Goal: Task Accomplishment & Management: Manage account settings

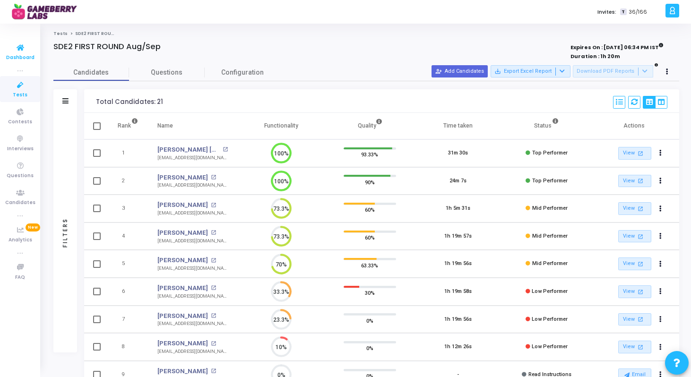
click at [21, 49] on icon at bounding box center [20, 48] width 20 height 12
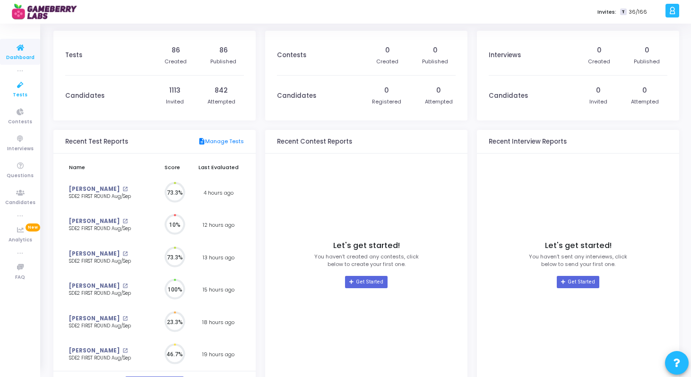
click at [27, 95] on link "Tests" at bounding box center [20, 89] width 40 height 26
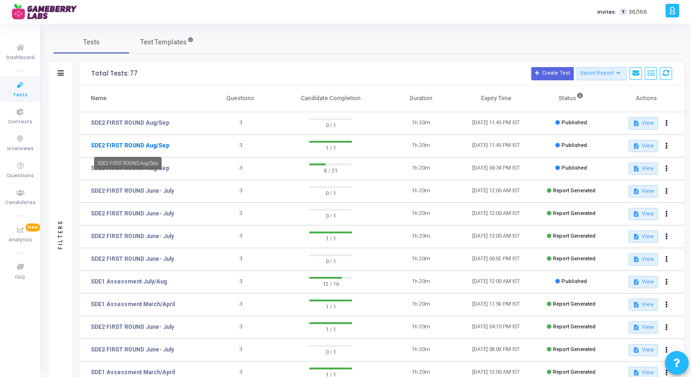
click at [150, 144] on link "SDE2 FIRST ROUND Aug/Sep" at bounding box center [130, 145] width 79 height 9
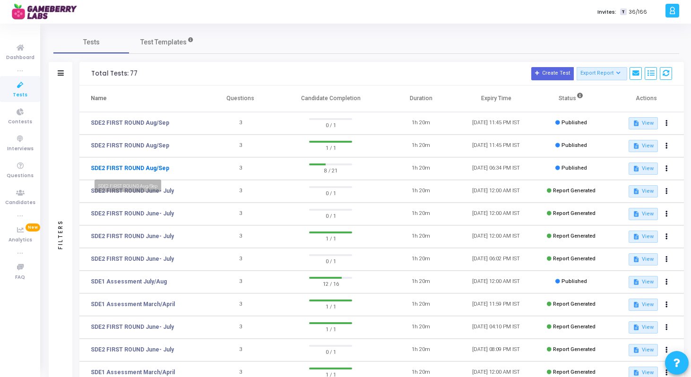
click at [145, 169] on link "SDE2 FIRST ROUND Aug/Sep" at bounding box center [130, 168] width 79 height 9
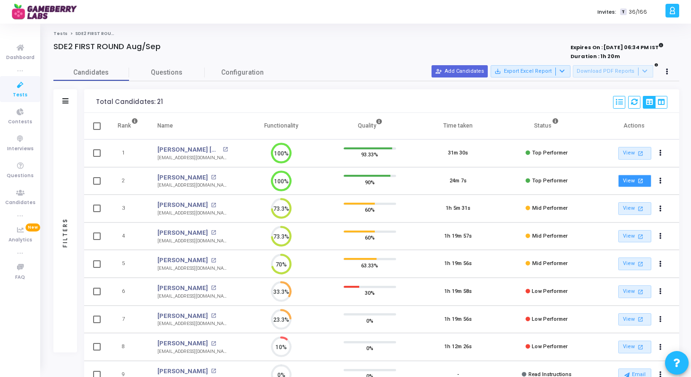
click at [637, 182] on mat-icon "open_in_new" at bounding box center [641, 181] width 8 height 8
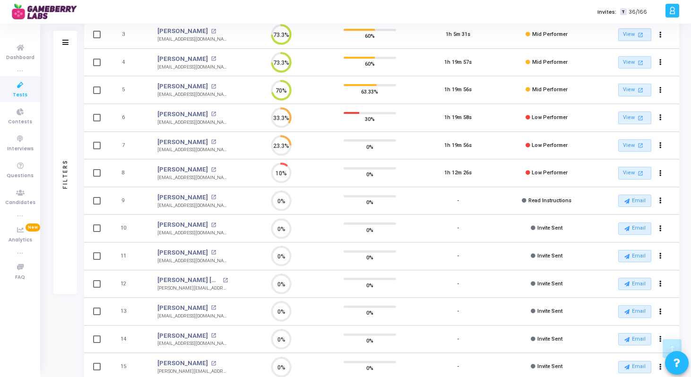
scroll to position [228, 0]
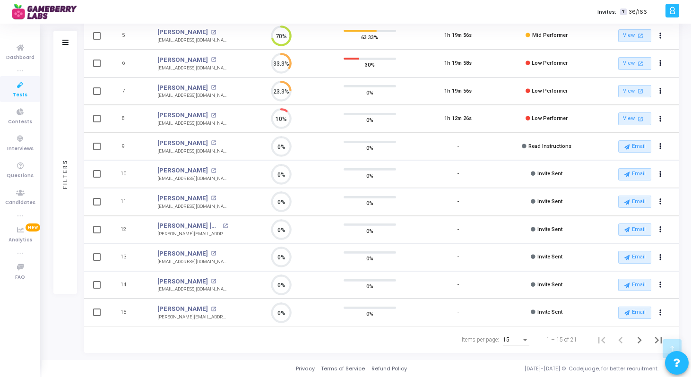
click at [516, 341] on div "15" at bounding box center [512, 340] width 18 height 7
click at [516, 334] on span "50" at bounding box center [517, 334] width 26 height 17
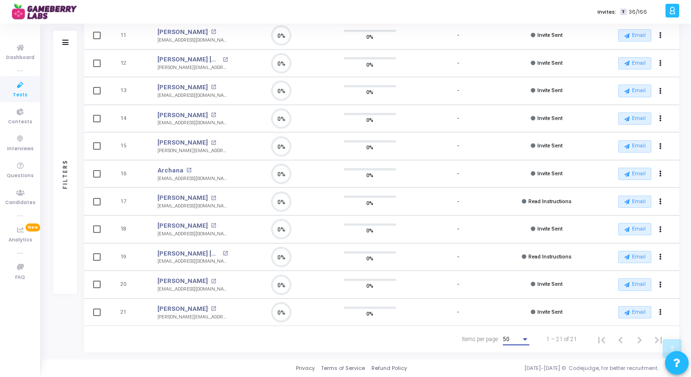
scroll to position [4, 4]
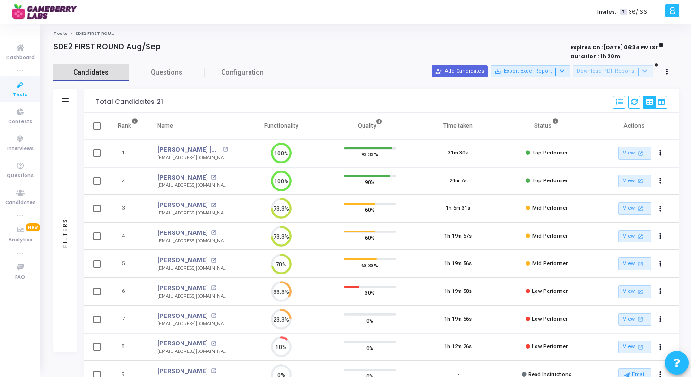
click at [113, 71] on span "Candidates" at bounding box center [91, 73] width 76 height 10
click at [62, 34] on link "Tests" at bounding box center [60, 34] width 14 height 6
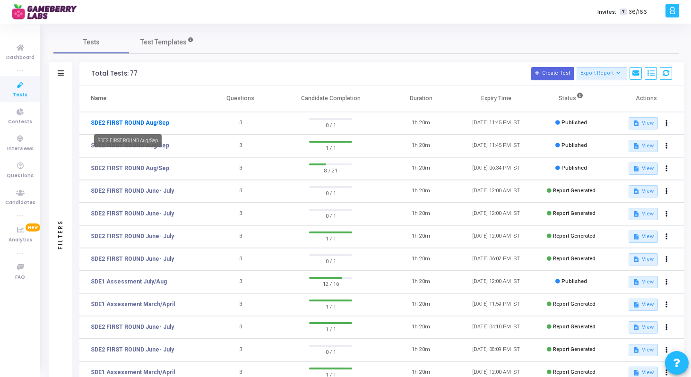
click at [153, 121] on link "SDE2 FIRST ROUND Aug/Sep" at bounding box center [130, 123] width 79 height 9
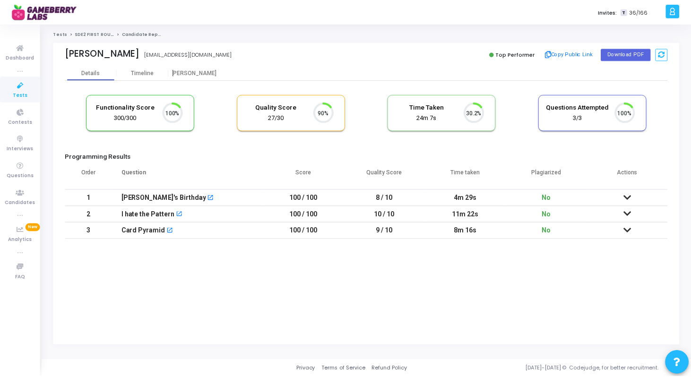
scroll to position [20, 24]
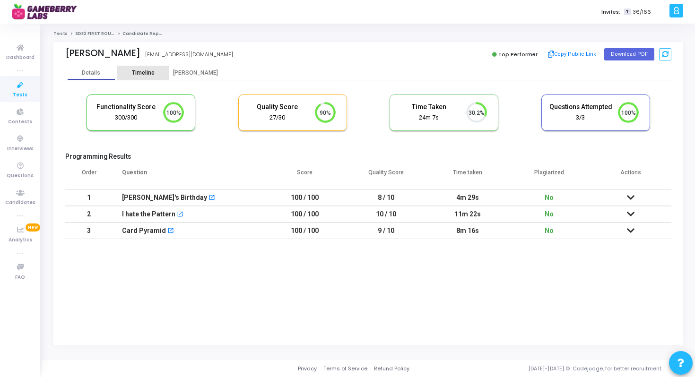
click at [147, 77] on div "Timeline" at bounding box center [143, 73] width 52 height 14
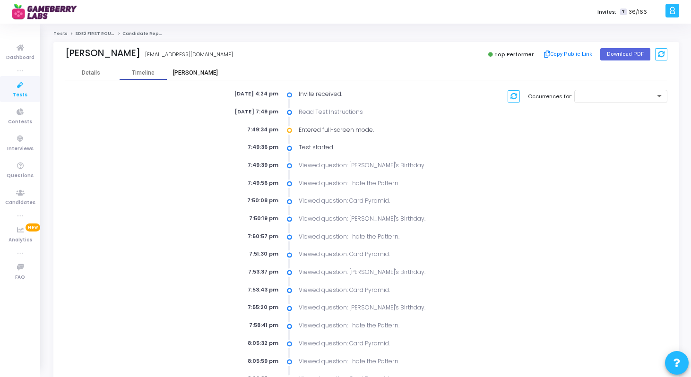
click at [199, 68] on div "[PERSON_NAME]" at bounding box center [195, 73] width 52 height 14
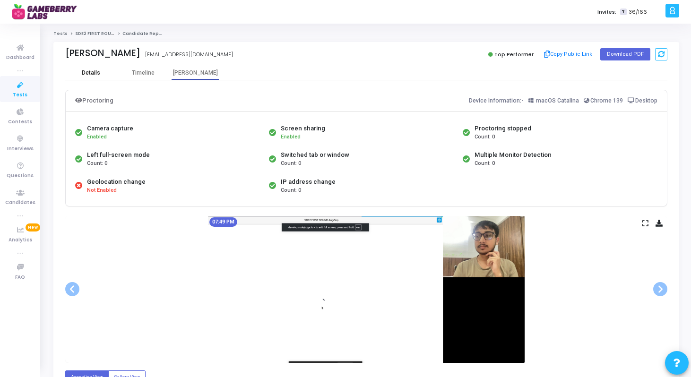
click at [99, 76] on div "Details" at bounding box center [91, 73] width 18 height 7
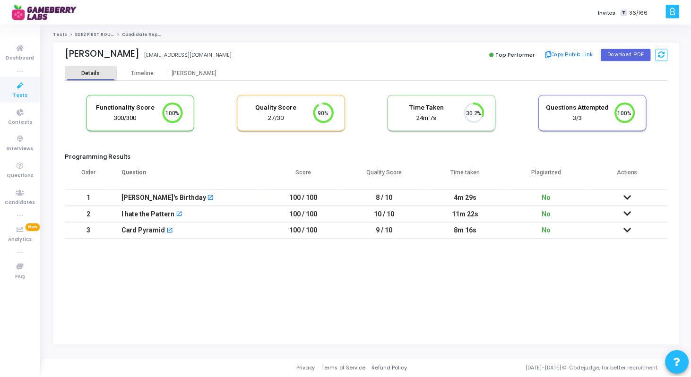
scroll to position [4, 4]
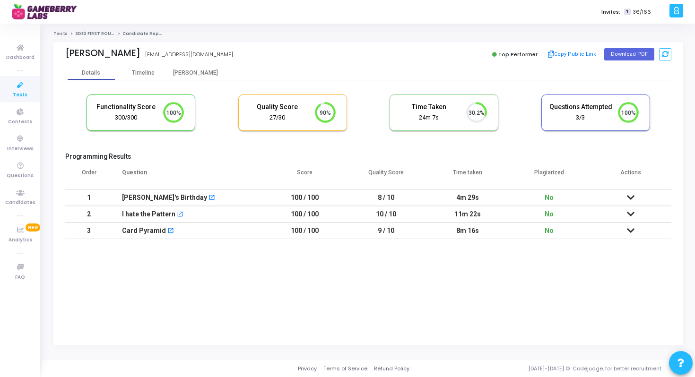
click at [630, 213] on icon at bounding box center [631, 214] width 8 height 7
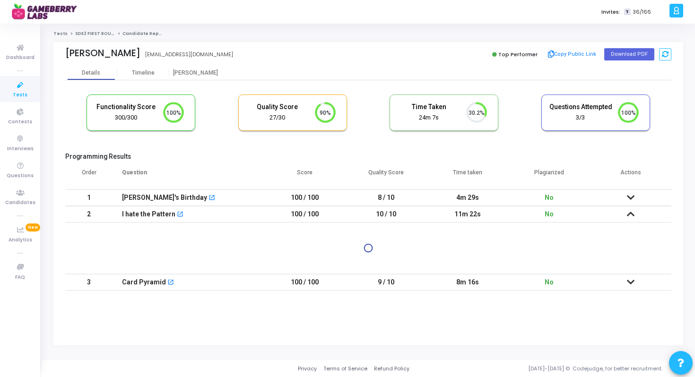
click at [631, 200] on icon at bounding box center [631, 197] width 8 height 7
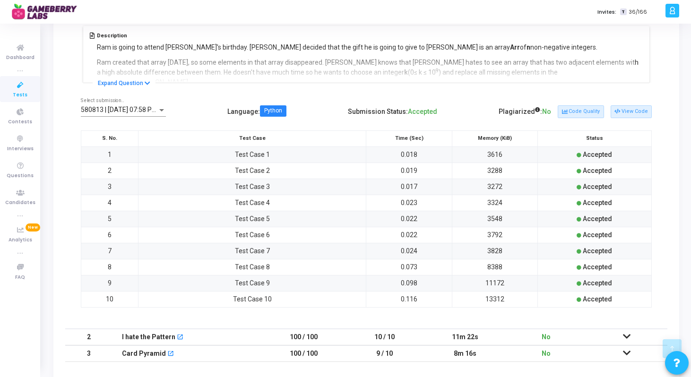
scroll to position [243, 0]
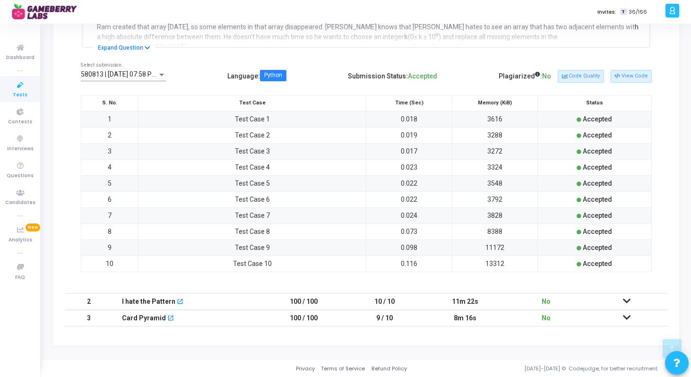
click at [626, 302] on icon at bounding box center [627, 301] width 8 height 7
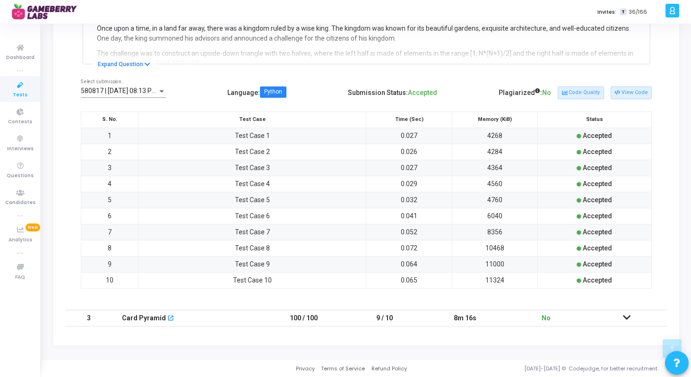
click at [628, 318] on icon at bounding box center [627, 318] width 8 height 7
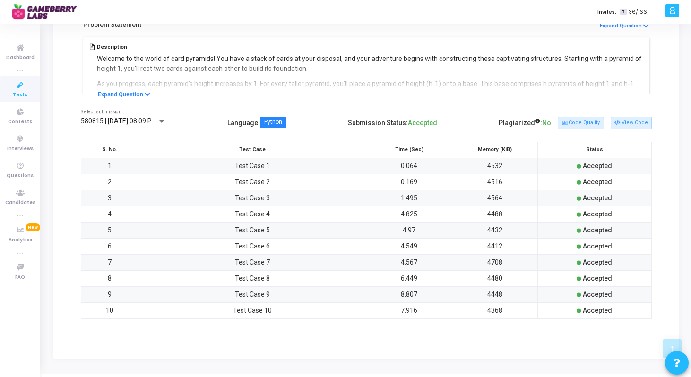
scroll to position [230, 0]
